Goal: Task Accomplishment & Management: Manage account settings

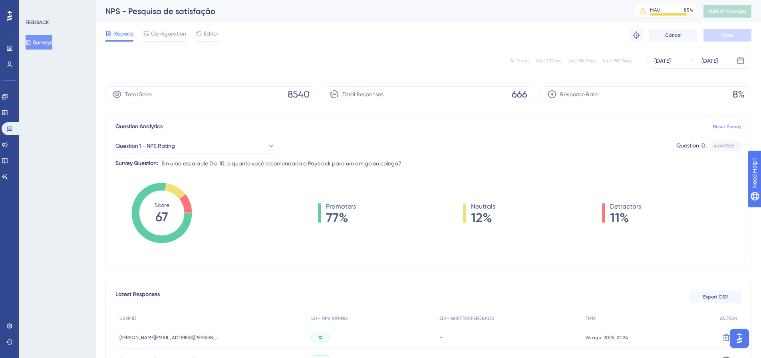
click at [521, 60] on div "All Times" at bounding box center [519, 61] width 19 height 6
click at [741, 339] on img "Open AI Assistant Launcher" at bounding box center [739, 338] width 14 height 14
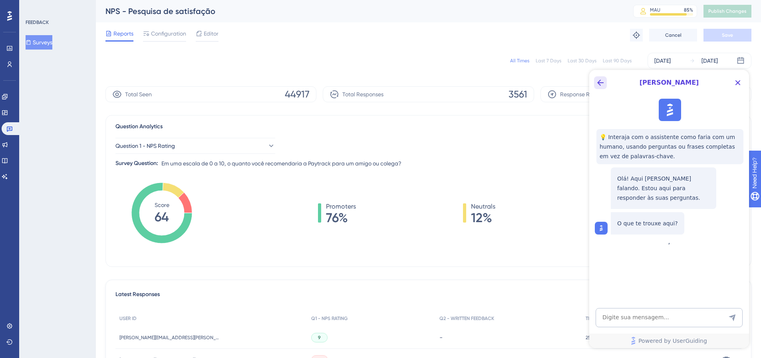
drag, startPoint x: 596, startPoint y: 72, endPoint x: 603, endPoint y: 81, distance: 11.4
click at [598, 74] on div "[PERSON_NAME]" at bounding box center [669, 83] width 160 height 26
click at [604, 83] on icon "Back Button" at bounding box center [600, 83] width 10 height 10
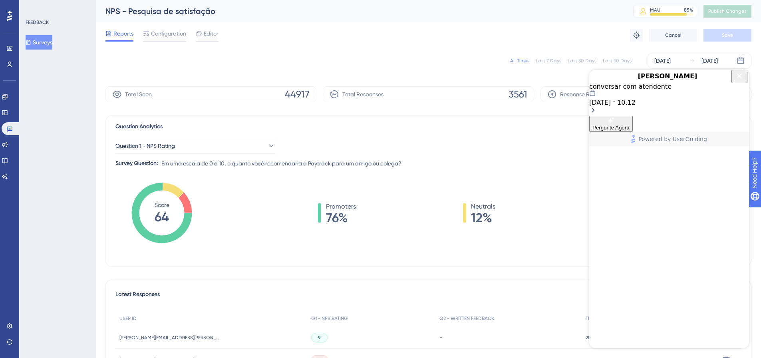
click at [629, 131] on span "Pergunte Agora" at bounding box center [610, 128] width 37 height 6
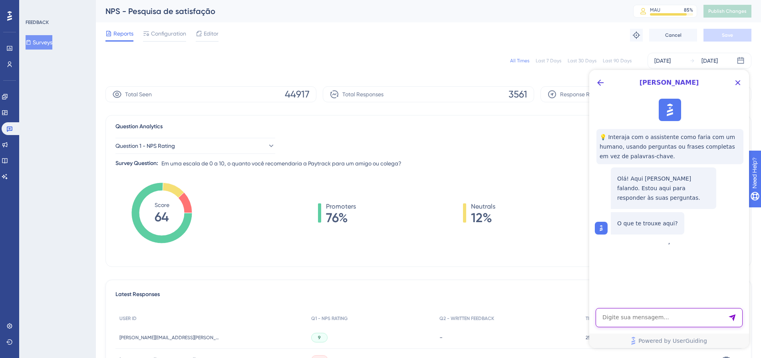
click at [639, 308] on textarea "AI Assistant Text Input" at bounding box center [668, 317] width 147 height 19
type textarea "atendente"
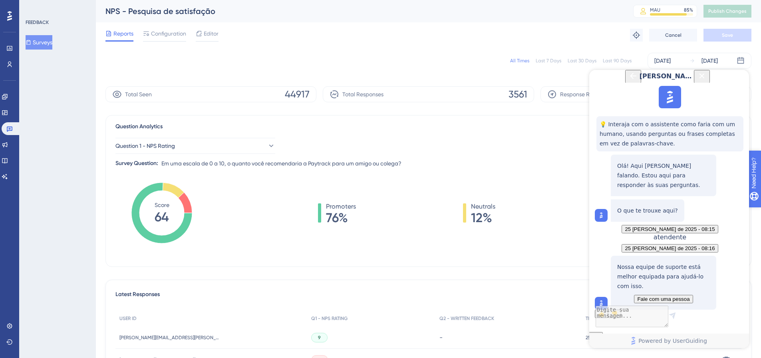
scroll to position [71, 0]
click at [636, 295] on button "Fale com uma pessoa" at bounding box center [663, 299] width 59 height 8
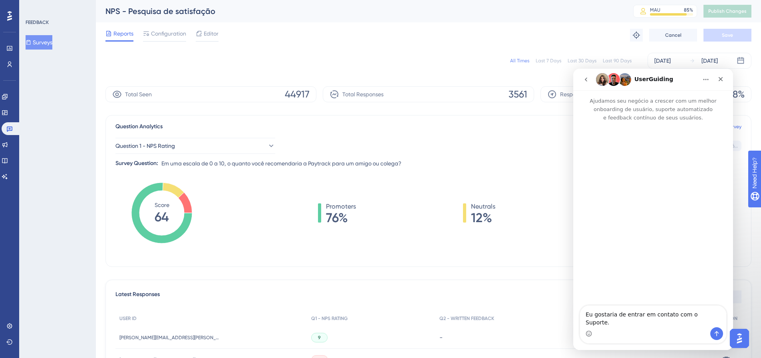
scroll to position [0, 0]
click at [588, 76] on button "go back" at bounding box center [585, 79] width 15 height 15
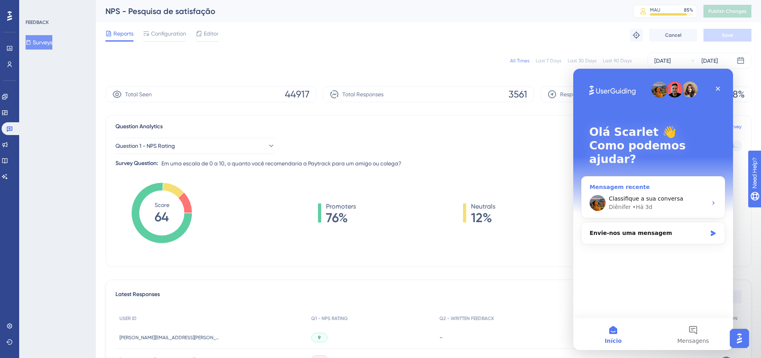
click at [679, 203] on div "Diênifer • Há 3d" at bounding box center [658, 207] width 98 height 8
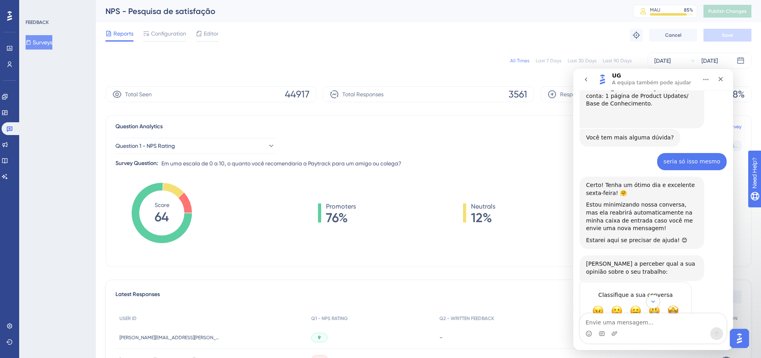
scroll to position [482, 0]
click at [589, 81] on button "go back" at bounding box center [585, 79] width 15 height 15
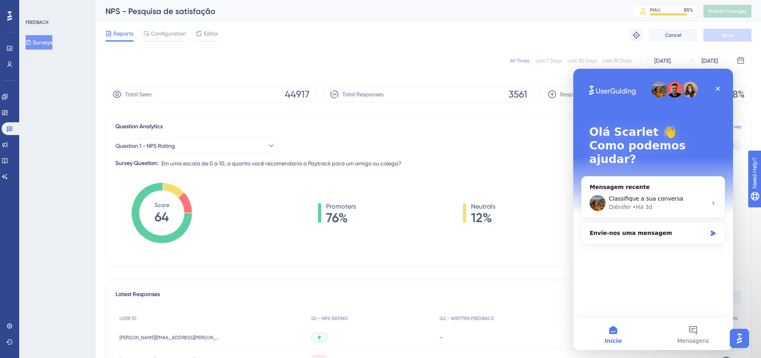
scroll to position [0, 0]
click at [717, 90] on icon "Fechar" at bounding box center [717, 88] width 6 height 6
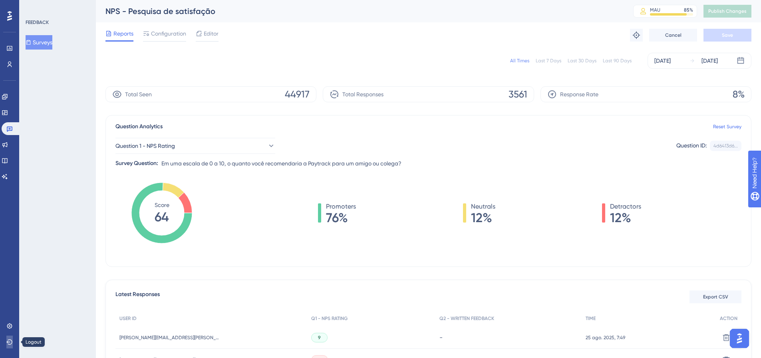
click at [13, 344] on button at bounding box center [9, 341] width 6 height 13
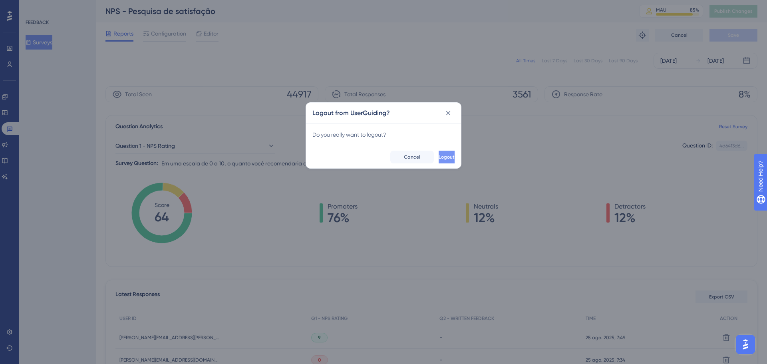
click at [438, 157] on span "Logout" at bounding box center [446, 157] width 16 height 6
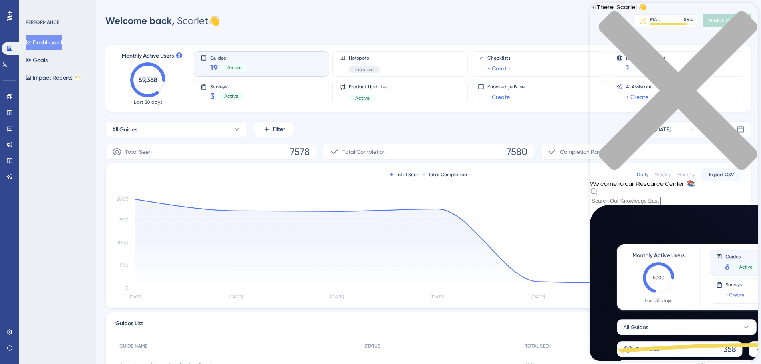
click at [643, 49] on div "Hi There, Scarlet 👋 Welcome to our Resource Center! 📚" at bounding box center [674, 104] width 168 height 202
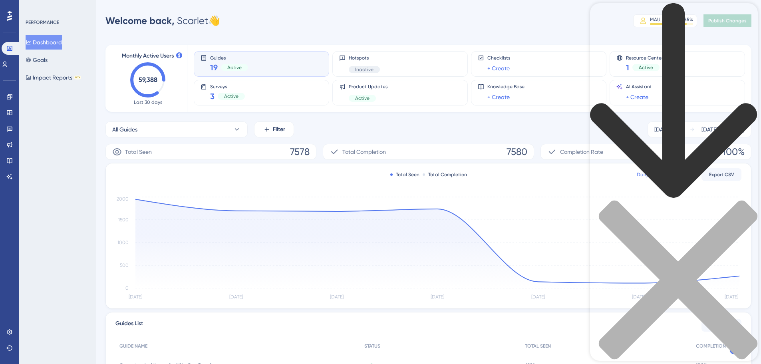
type input "inte"
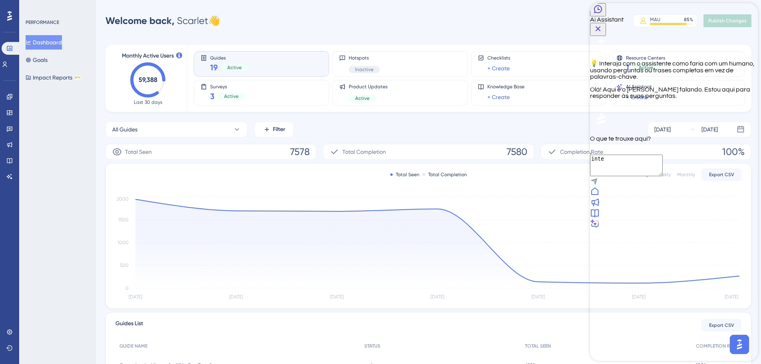
click at [638, 176] on textarea "inte" at bounding box center [626, 166] width 73 height 22
type textarea "integração com o hubspot"
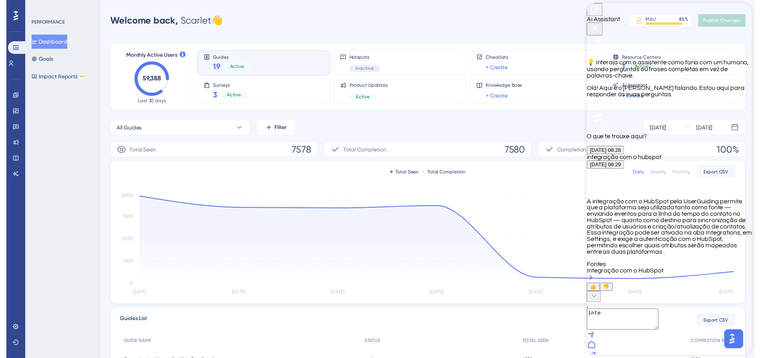
scroll to position [95, 0]
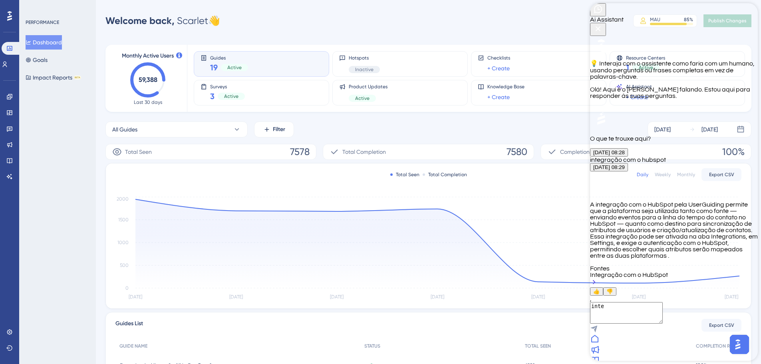
click at [667, 272] on div "Integração com o HubSpot" at bounding box center [674, 280] width 168 height 16
click at [0, 0] on link at bounding box center [0, 0] width 0 height 0
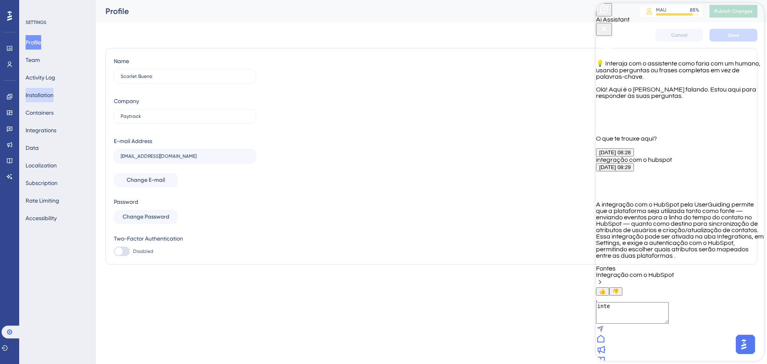
click at [41, 96] on button "Installation" at bounding box center [40, 95] width 28 height 14
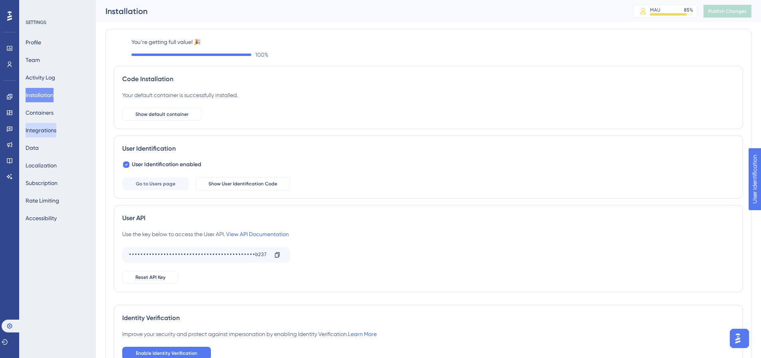
click at [54, 130] on button "Integrations" at bounding box center [41, 130] width 31 height 14
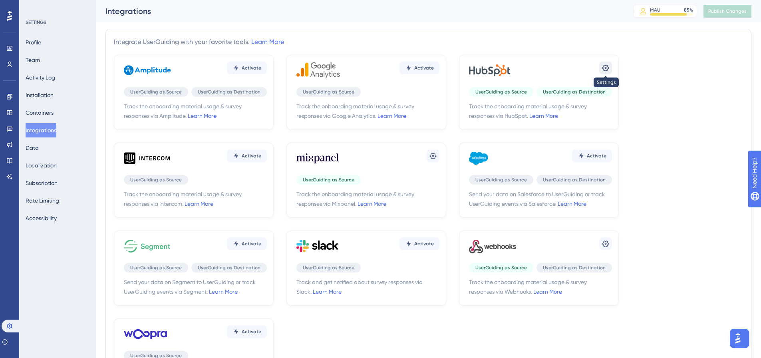
click at [604, 70] on icon at bounding box center [605, 68] width 7 height 6
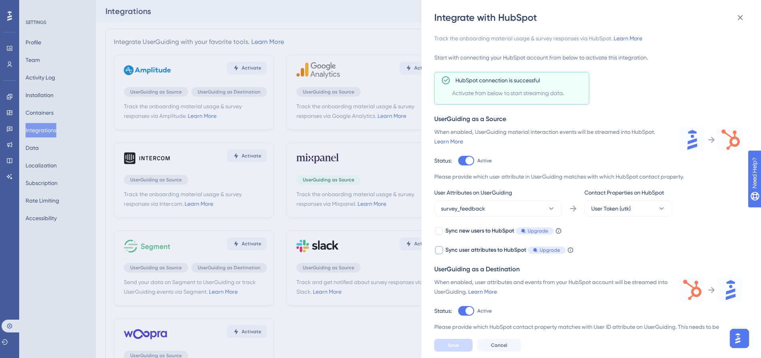
drag, startPoint x: 446, startPoint y: 250, endPoint x: 520, endPoint y: 254, distance: 73.6
click at [520, 254] on div "Sync user attributes to HubSpot Upgrade" at bounding box center [505, 250] width 120 height 10
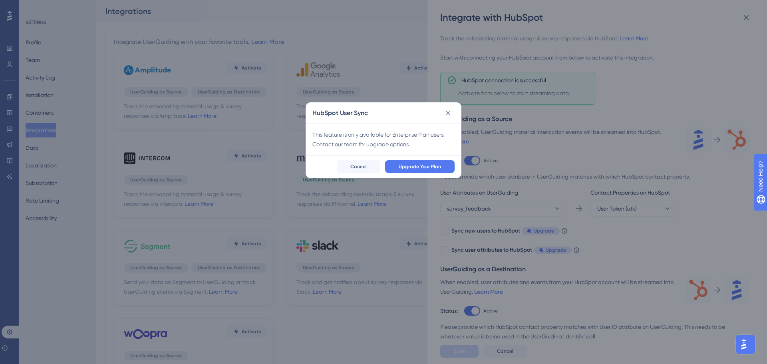
click at [322, 134] on div "This feature is only available for Enterprise Plan users. Contact our team for …" at bounding box center [383, 139] width 142 height 19
click at [650, 235] on div "HubSpot User Sync This feature is only available for Enterprise Plan users. Con…" at bounding box center [383, 182] width 767 height 364
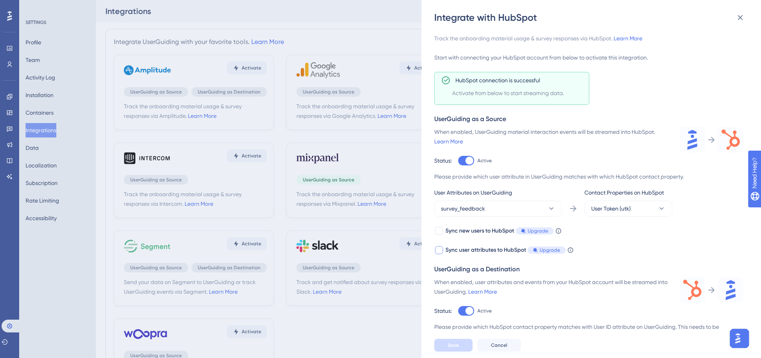
click at [571, 250] on icon at bounding box center [570, 250] width 6 height 6
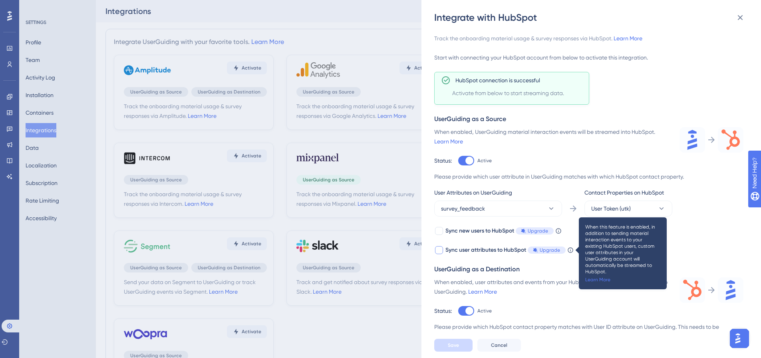
click at [610, 272] on div "When this feature is enabled, in addition to sending material interaction event…" at bounding box center [622, 253] width 75 height 59
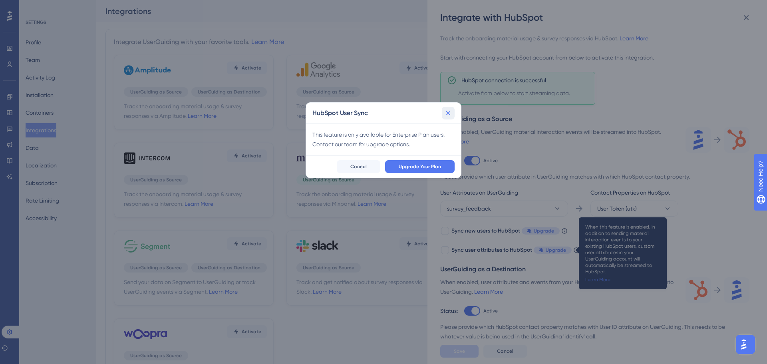
click at [451, 116] on icon at bounding box center [448, 113] width 8 height 8
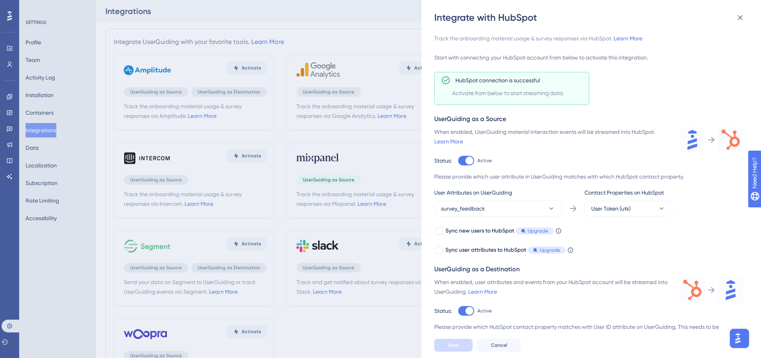
drag, startPoint x: 446, startPoint y: 251, endPoint x: 464, endPoint y: 256, distance: 17.9
click at [464, 256] on div "Track the onboarding material usage & survey responses via HubSpot. Learn More …" at bounding box center [588, 223] width 309 height 378
click at [482, 175] on div "Please provide which user attribute in UserGuiding matches with which HubSpot c…" at bounding box center [588, 177] width 309 height 10
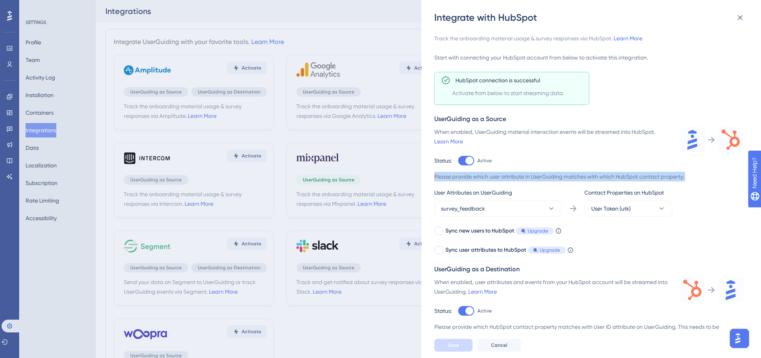
click at [482, 175] on div "Please provide which user attribute in UserGuiding matches with which HubSpot c…" at bounding box center [588, 177] width 309 height 10
copy div "Please provide which user attribute in UserGuiding matches with which HubSpot c…"
click at [494, 211] on button "survey_feedback" at bounding box center [498, 208] width 128 height 16
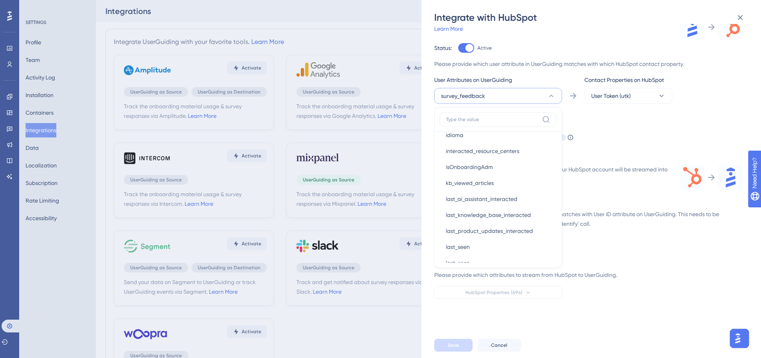
scroll to position [160, 0]
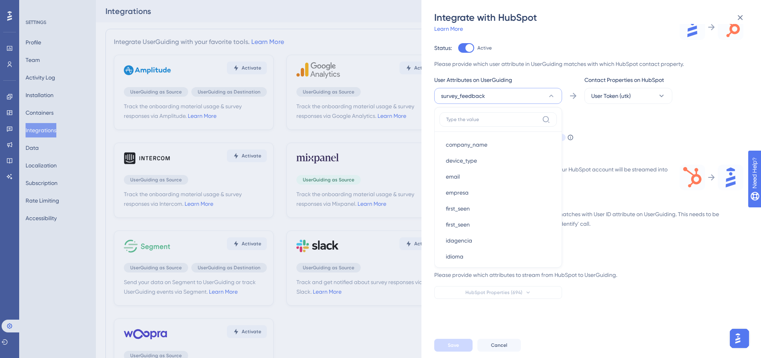
click at [667, 121] on div "Sync new users to HubSpot Upgrade When this feature is enabled, in addition to …" at bounding box center [588, 127] width 309 height 29
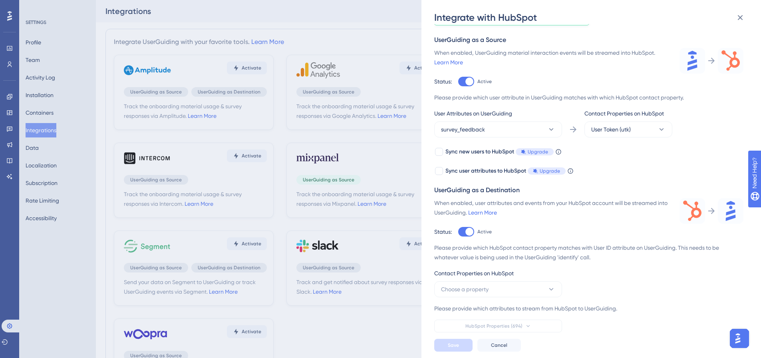
scroll to position [73, 0]
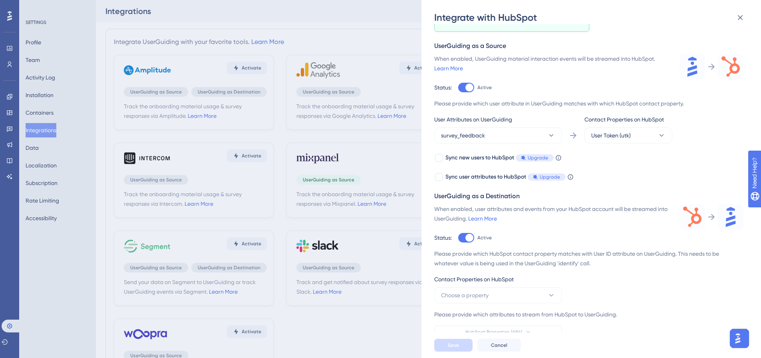
click at [633, 119] on span "Contact Properties on HubSpot" at bounding box center [623, 120] width 79 height 10
click at [643, 140] on button "User Token (utk)" at bounding box center [628, 135] width 88 height 16
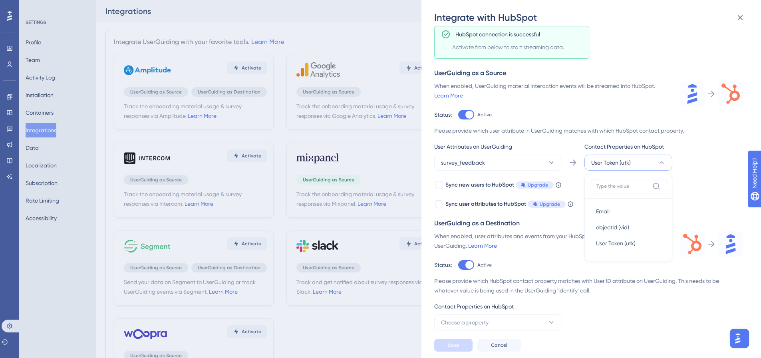
scroll to position [0, 0]
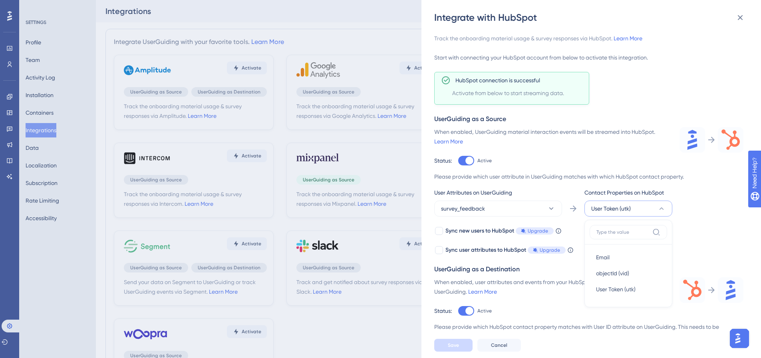
click at [514, 132] on div "When enabled, UserGuiding material interaction events will be streamed into Hub…" at bounding box center [552, 136] width 236 height 19
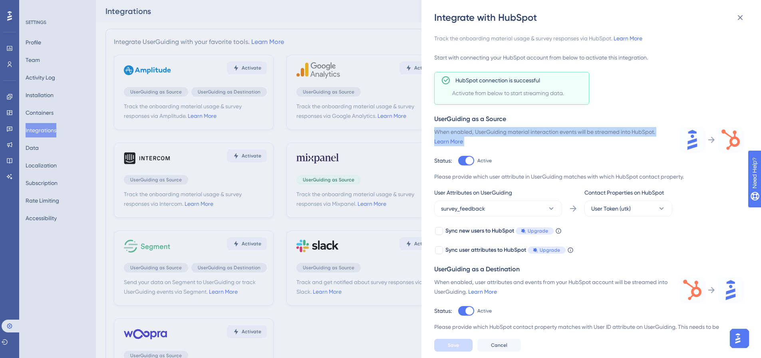
click at [514, 132] on div "When enabled, UserGuiding material interaction events will be streamed into Hub…" at bounding box center [552, 136] width 236 height 19
copy div "When enabled, UserGuiding material interaction events will be streamed into Hub…"
click at [740, 20] on icon at bounding box center [740, 18] width 10 height 10
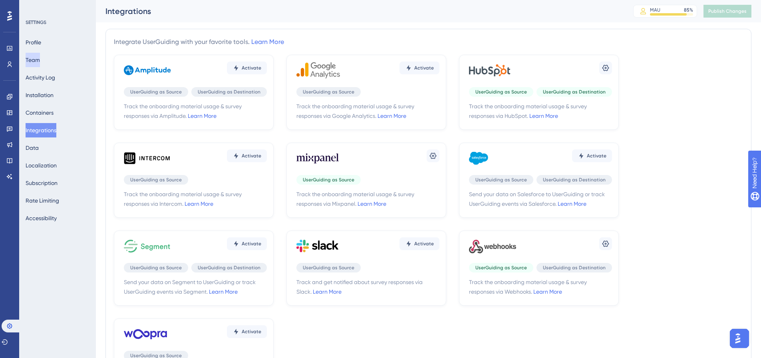
click at [40, 58] on button "Team" at bounding box center [33, 60] width 14 height 14
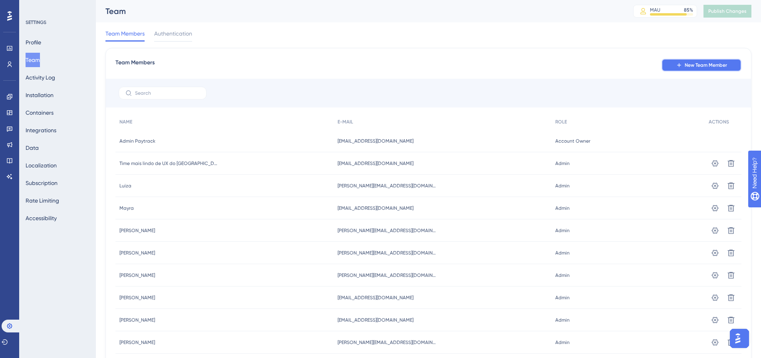
click at [680, 66] on icon at bounding box center [679, 65] width 6 height 6
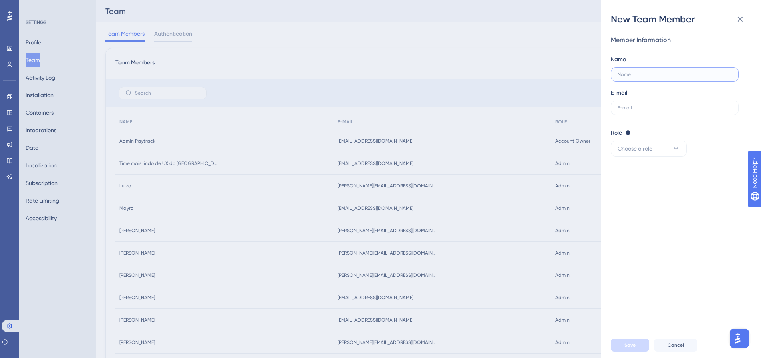
click at [644, 75] on input "text" at bounding box center [674, 74] width 114 height 6
type input "José"
drag, startPoint x: 635, startPoint y: 111, endPoint x: 611, endPoint y: 106, distance: 24.4
click at [635, 111] on label at bounding box center [675, 108] width 128 height 14
click at [635, 111] on input "text" at bounding box center [674, 108] width 114 height 6
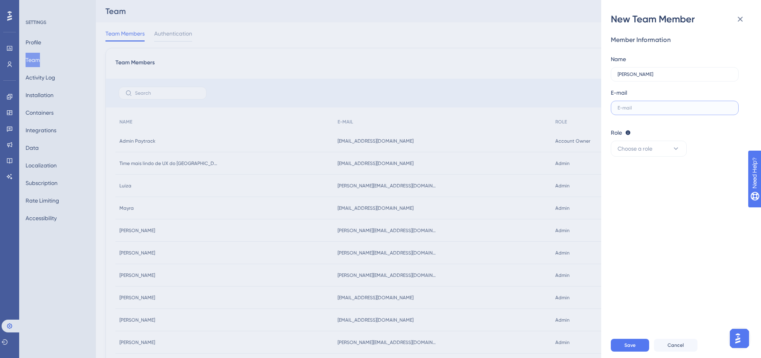
paste input "jose.polary@paytrack.com.br"
drag, startPoint x: 617, startPoint y: 107, endPoint x: 623, endPoint y: 106, distance: 6.9
click at [617, 107] on label "jose.polary@paytrack.com.br" at bounding box center [675, 108] width 128 height 14
click at [617, 107] on input "jose.polary@paytrack.com.br" at bounding box center [674, 108] width 114 height 6
click at [647, 146] on span "Choose a role" at bounding box center [634, 149] width 35 height 10
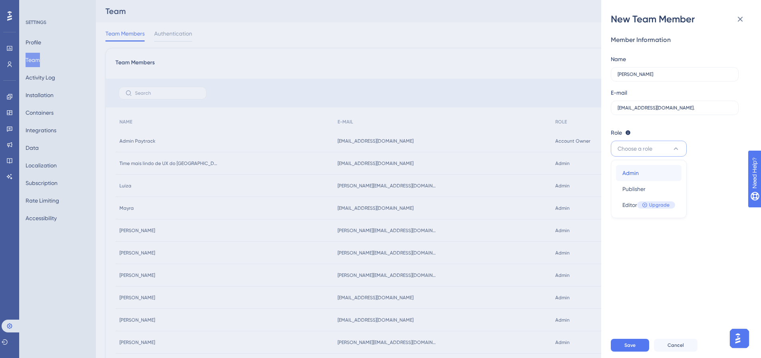
click at [636, 176] on span "Admin" at bounding box center [630, 173] width 16 height 10
click at [643, 348] on button "Save" at bounding box center [630, 345] width 38 height 13
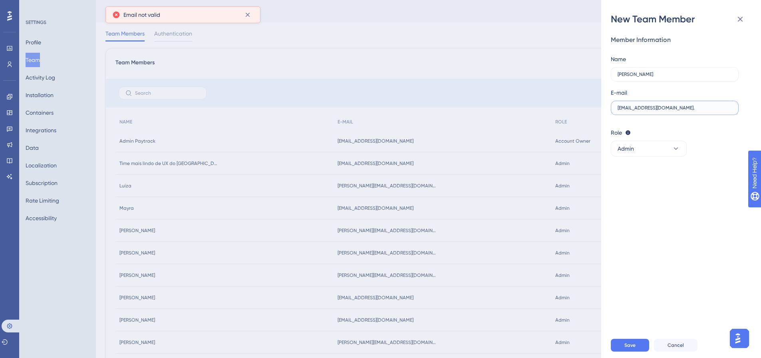
click at [683, 109] on input "jose.polary@paytrack.com." at bounding box center [674, 108] width 114 height 6
type input "jose.polary@paytrack.com"
click at [632, 348] on span "Save" at bounding box center [629, 345] width 11 height 6
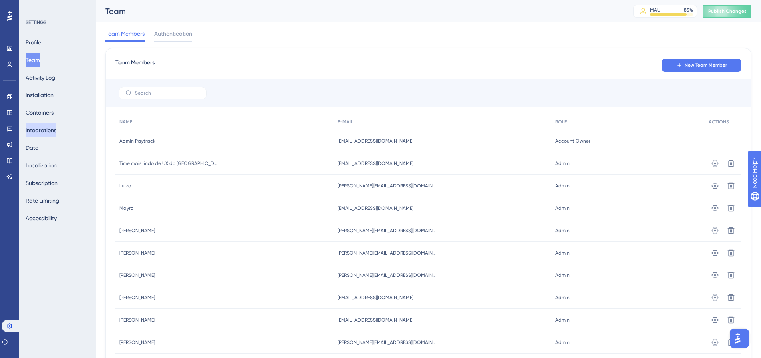
click at [43, 129] on button "Integrations" at bounding box center [41, 130] width 31 height 14
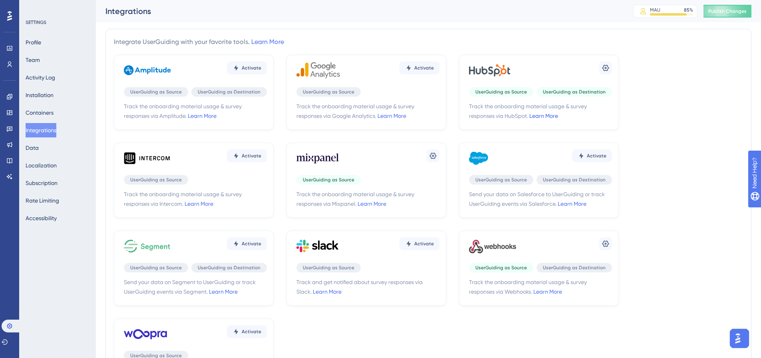
click at [542, 115] on link "Learn More" at bounding box center [543, 116] width 29 height 6
click at [611, 72] on button at bounding box center [605, 68] width 13 height 13
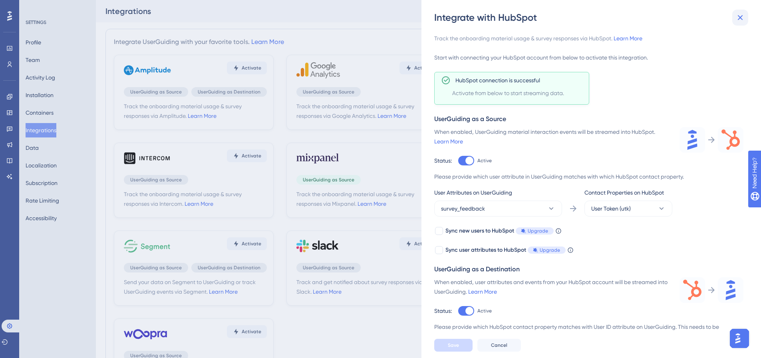
click at [744, 16] on icon at bounding box center [740, 18] width 10 height 10
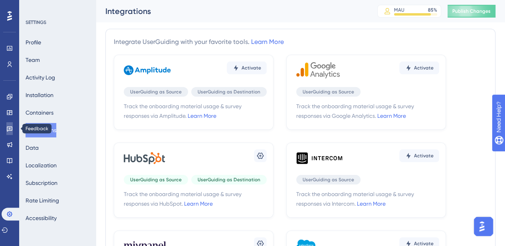
click at [0, 0] on icon at bounding box center [0, 0] width 0 height 0
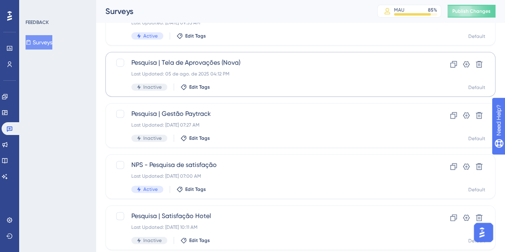
scroll to position [129, 0]
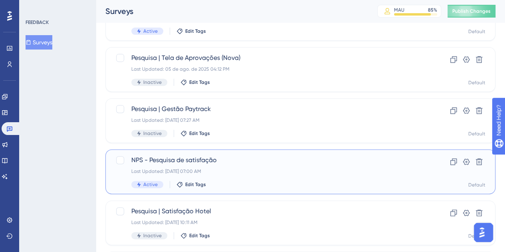
click at [251, 177] on div "NPS - Pesquisa de satisfação Last Updated: 22 de jul. de 2025 07:00 AM Active E…" at bounding box center [268, 171] width 274 height 33
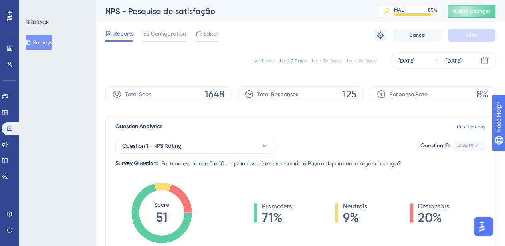
click at [264, 63] on div "All Times" at bounding box center [263, 61] width 19 height 6
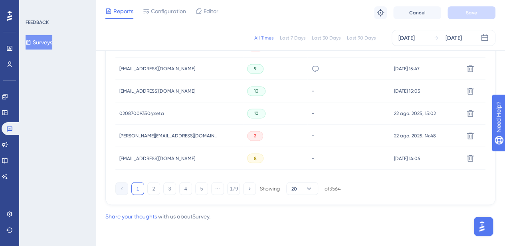
scroll to position [601, 0]
click at [153, 193] on button "2" at bounding box center [153, 189] width 13 height 13
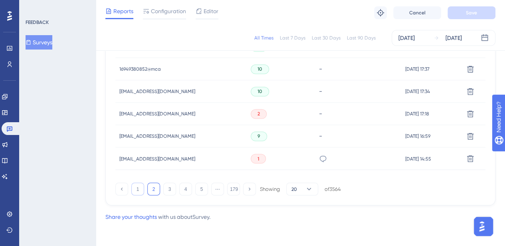
click at [138, 194] on button "1" at bounding box center [137, 189] width 13 height 13
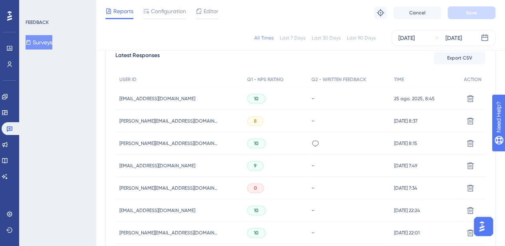
scroll to position [0, 6]
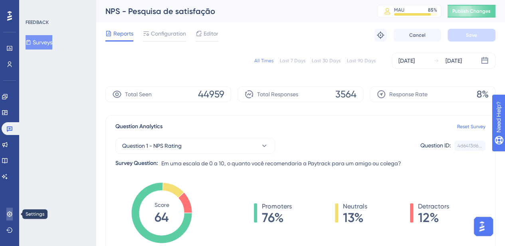
click at [0, 0] on icon at bounding box center [0, 0] width 0 height 0
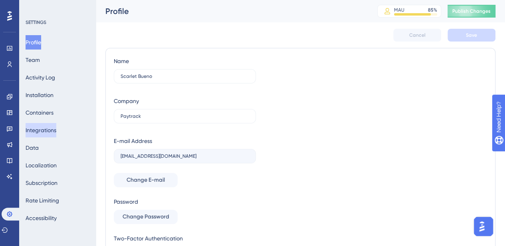
click at [56, 134] on button "Integrations" at bounding box center [41, 130] width 31 height 14
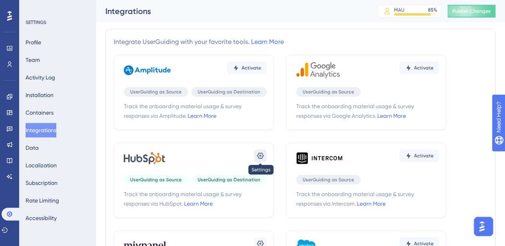
click at [260, 155] on icon at bounding box center [260, 156] width 7 height 6
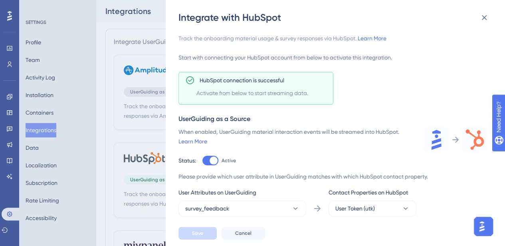
scroll to position [57, 0]
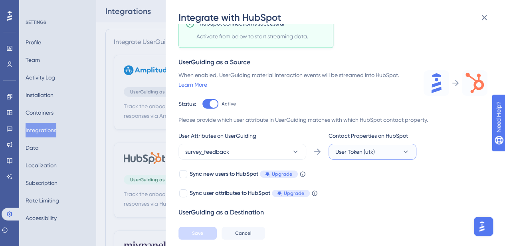
click at [369, 158] on button "User Token (utk)" at bounding box center [373, 152] width 88 height 16
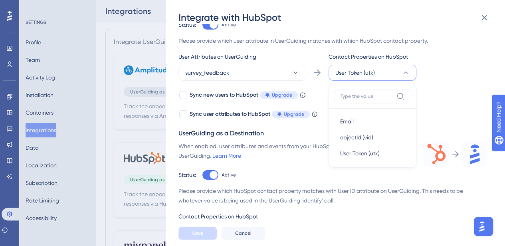
click at [445, 101] on div "Sync new users to HubSpot Upgrade When this feature is enabled, in addition to …" at bounding box center [333, 104] width 309 height 29
click at [480, 18] on icon at bounding box center [485, 18] width 10 height 10
